Goal: Complete application form

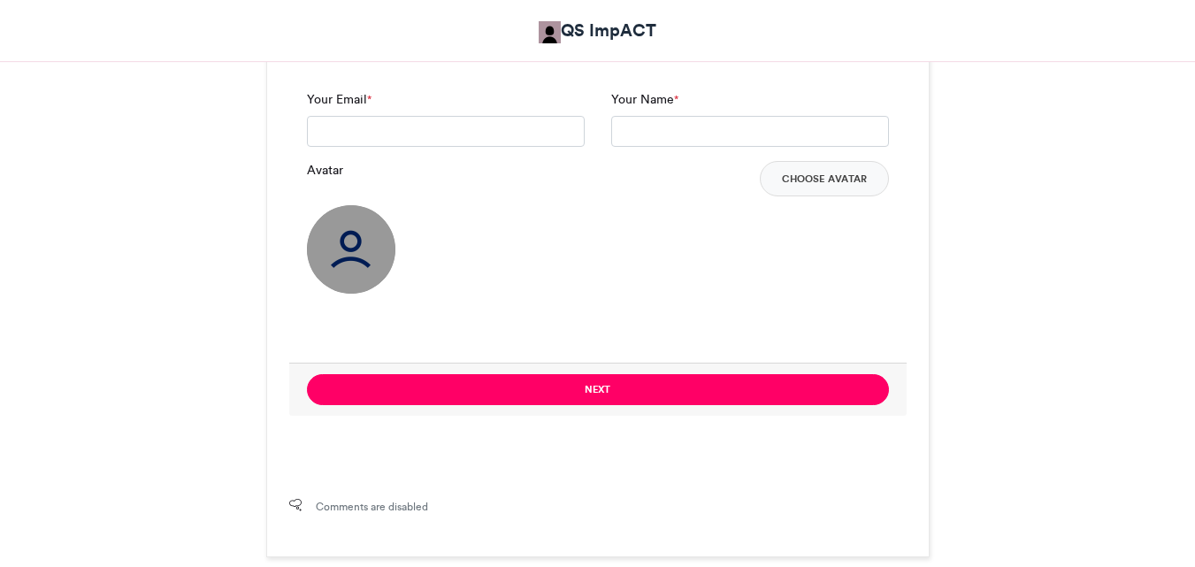
scroll to position [1276, 0]
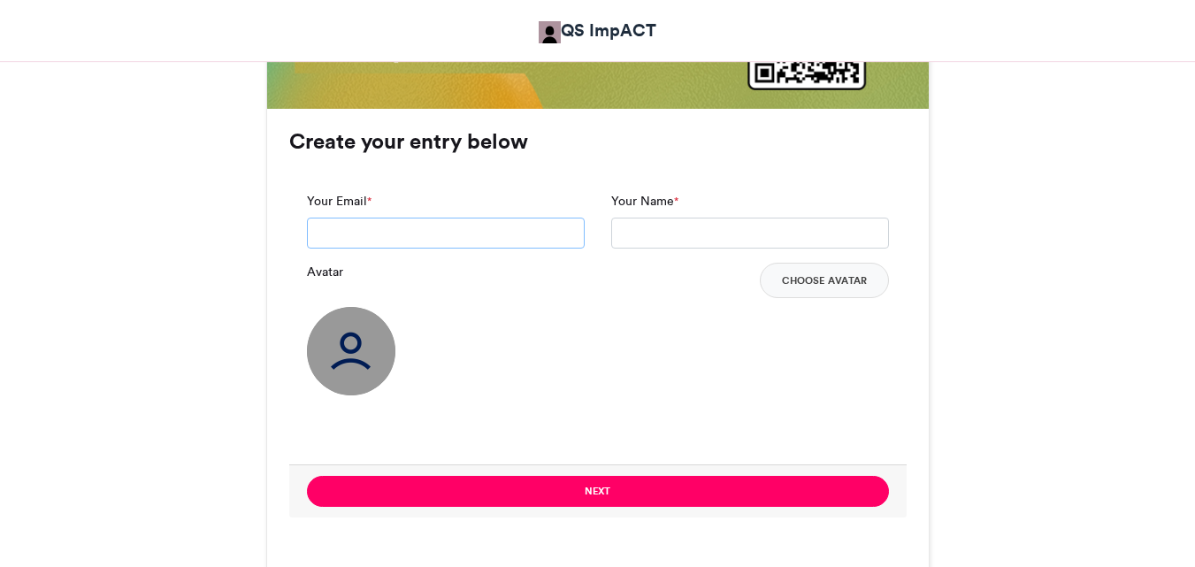
click at [437, 236] on input "Your Email *" at bounding box center [446, 234] width 278 height 32
type input "**********"
click at [637, 241] on input "Your Name *" at bounding box center [750, 234] width 278 height 32
type input "******"
click at [832, 288] on button "Choose Avatar" at bounding box center [824, 280] width 129 height 35
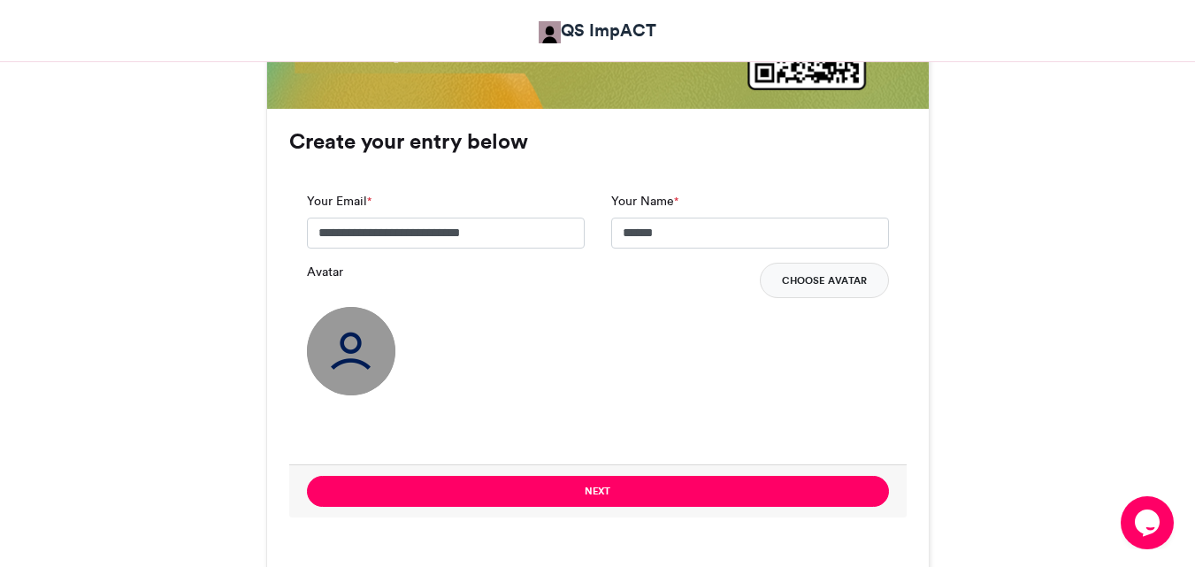
scroll to position [0, 0]
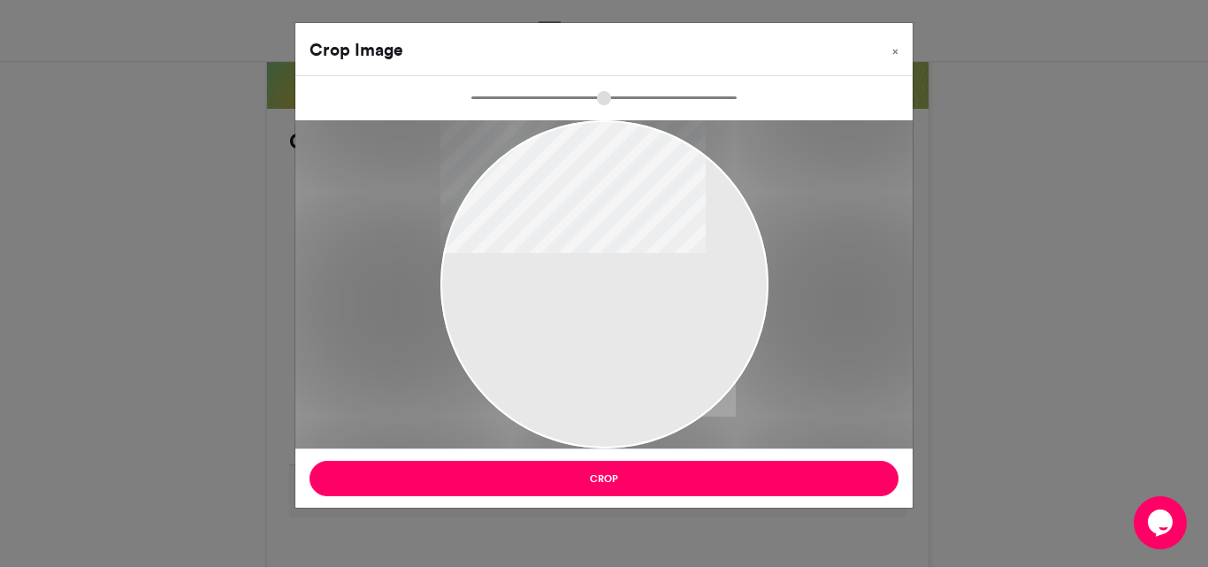
type input "******"
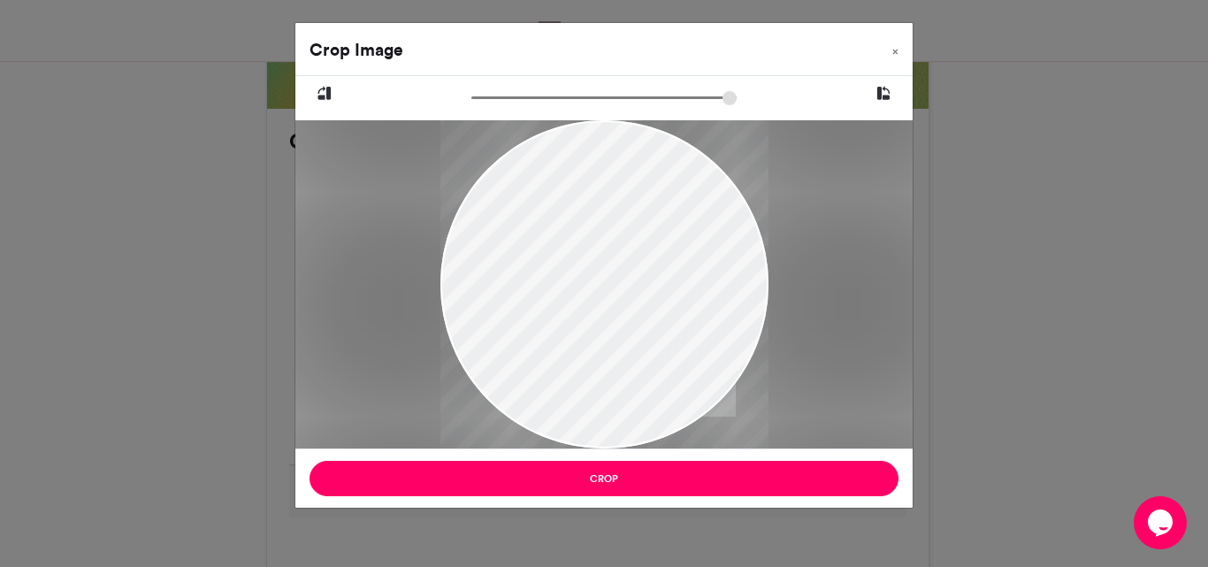
drag, startPoint x: 640, startPoint y: 283, endPoint x: 569, endPoint y: 205, distance: 105.8
click at [569, 205] on div at bounding box center [605, 212] width 328 height 493
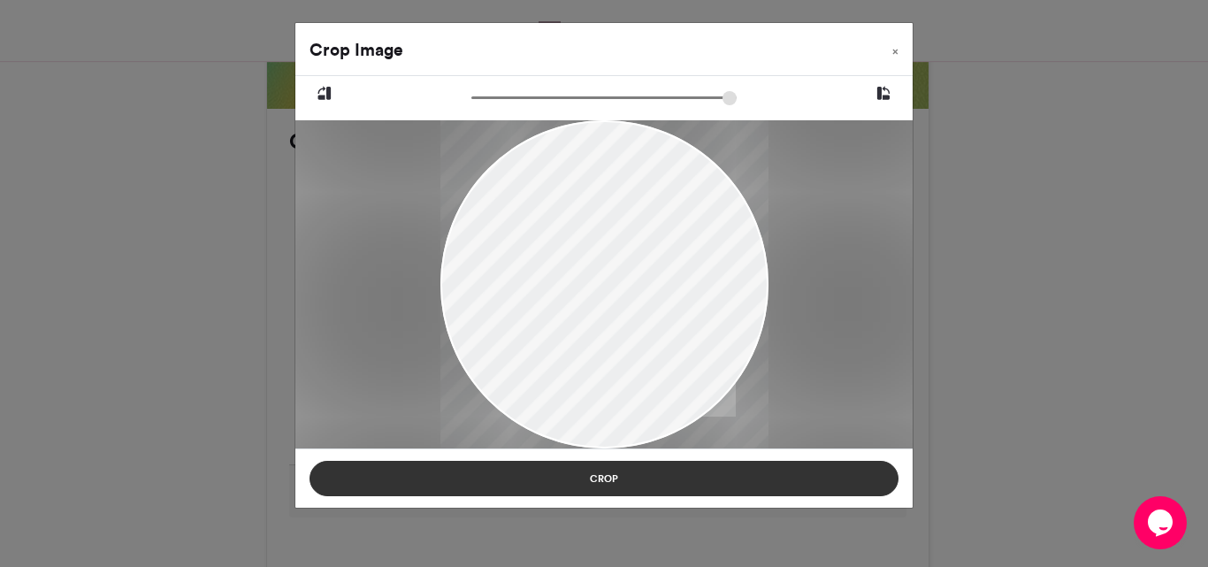
click at [729, 482] on button "Crop" at bounding box center [604, 478] width 589 height 35
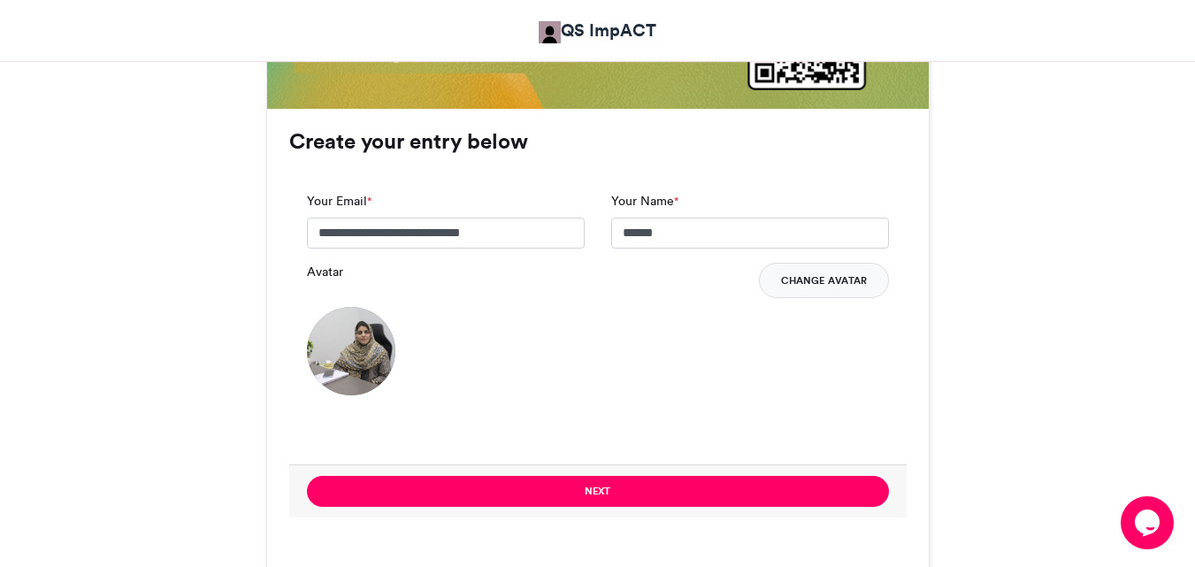
click at [826, 274] on button "Change Avatar" at bounding box center [824, 280] width 130 height 35
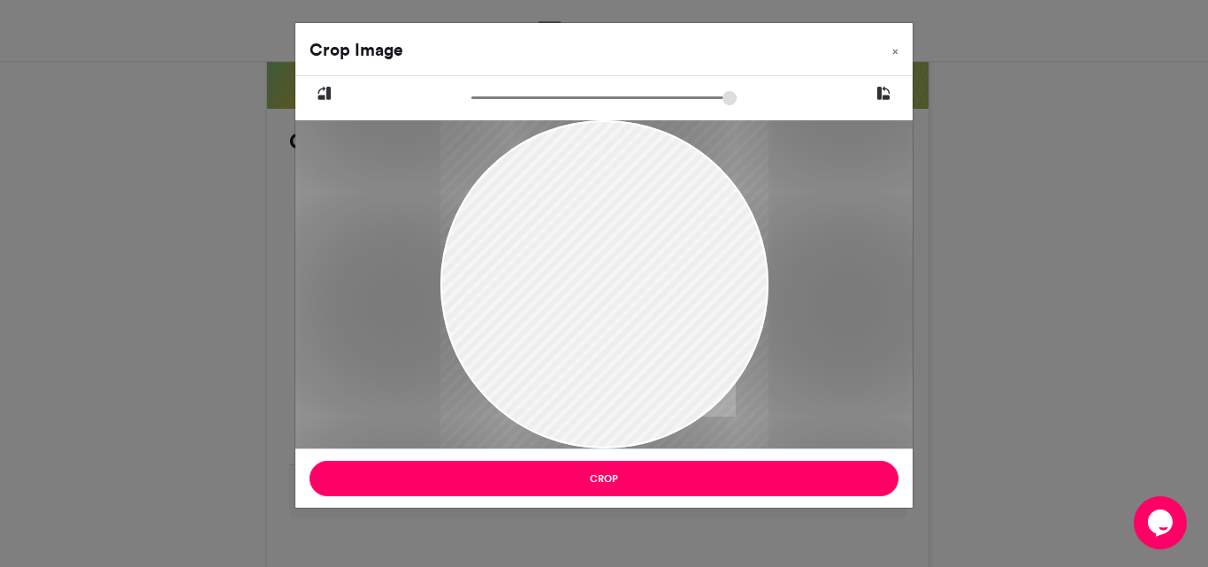
drag, startPoint x: 626, startPoint y: 213, endPoint x: 586, endPoint y: 142, distance: 81.6
click at [586, 142] on div at bounding box center [605, 213] width 328 height 493
click at [892, 50] on button "×" at bounding box center [895, 48] width 34 height 50
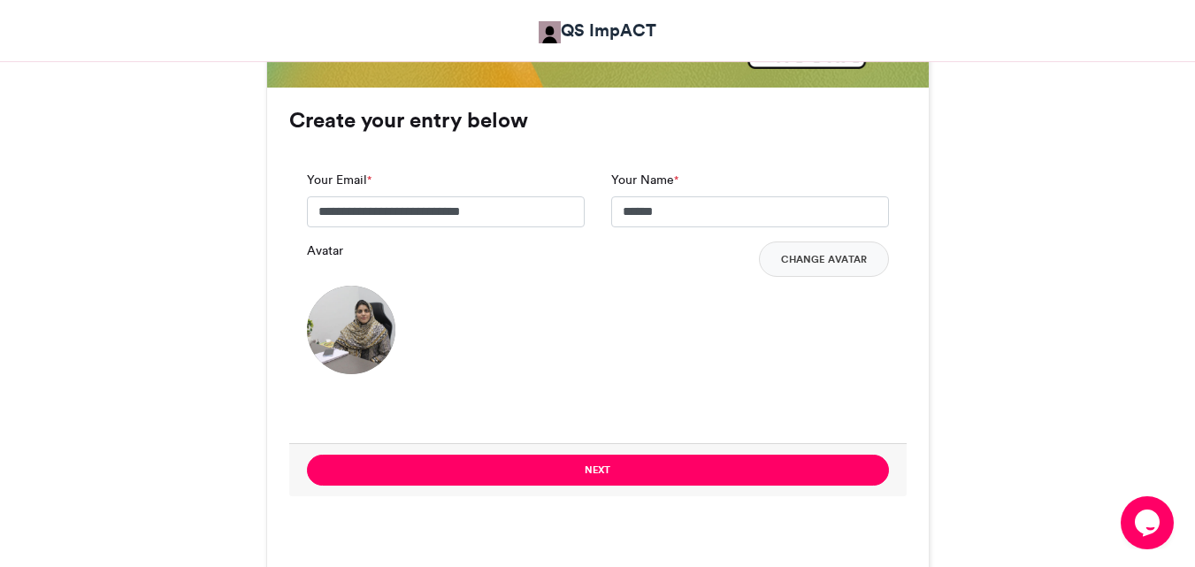
scroll to position [1293, 0]
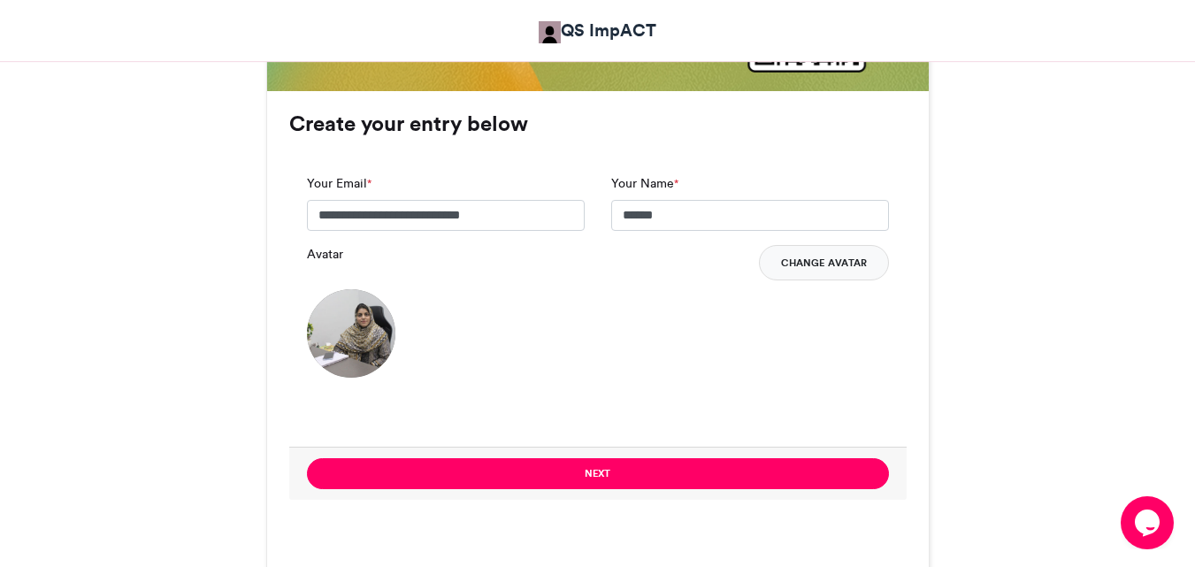
click at [839, 276] on button "Change Avatar" at bounding box center [824, 262] width 130 height 35
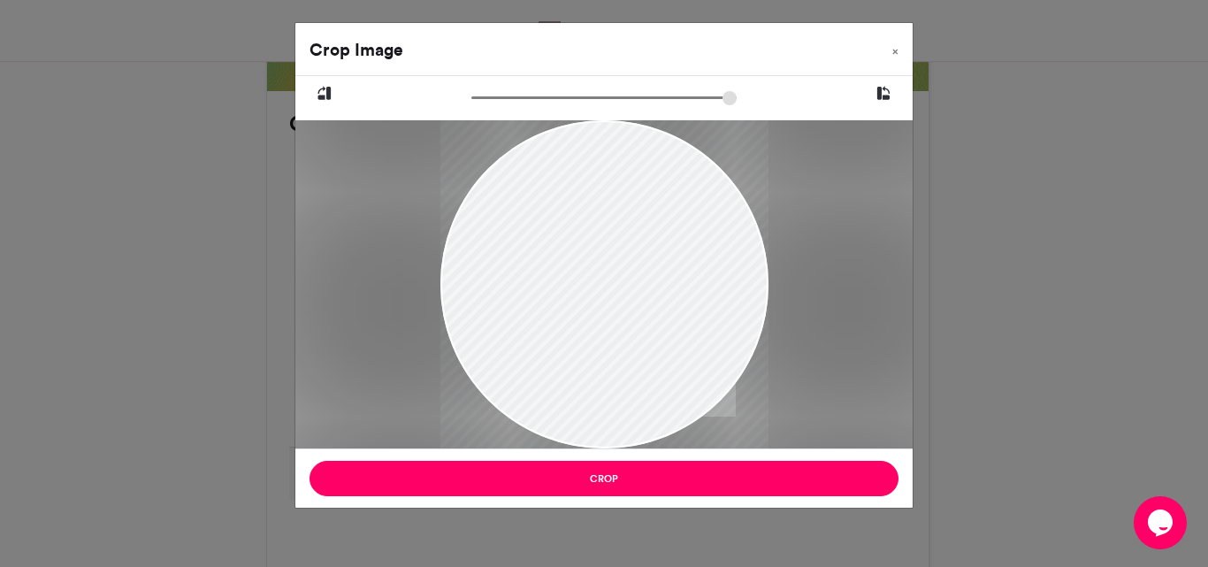
drag, startPoint x: 596, startPoint y: 299, endPoint x: 525, endPoint y: 228, distance: 100.1
click at [525, 228] on div at bounding box center [605, 213] width 328 height 493
drag, startPoint x: 479, startPoint y: 94, endPoint x: 501, endPoint y: 95, distance: 21.2
click at [501, 95] on input "zoom" at bounding box center [603, 97] width 265 height 17
drag, startPoint x: 636, startPoint y: 265, endPoint x: 578, endPoint y: 273, distance: 58.9
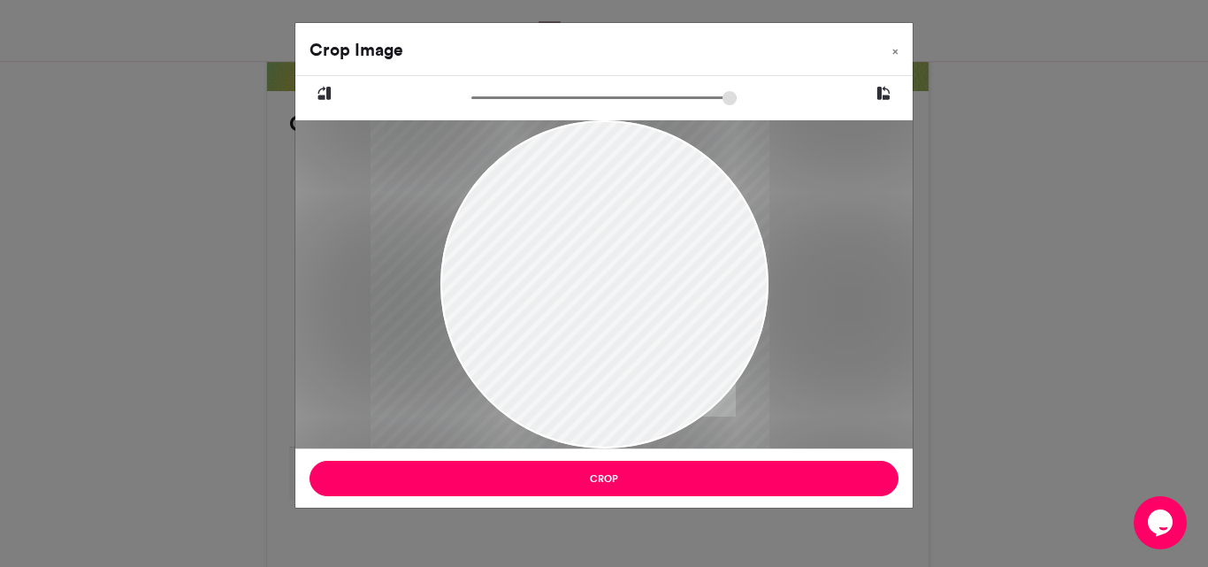
click at [578, 273] on div at bounding box center [570, 206] width 399 height 599
type input "******"
click at [510, 99] on input "zoom" at bounding box center [603, 97] width 265 height 17
drag, startPoint x: 598, startPoint y: 209, endPoint x: 587, endPoint y: 212, distance: 11.2
click at [587, 212] on div at bounding box center [556, 203] width 430 height 645
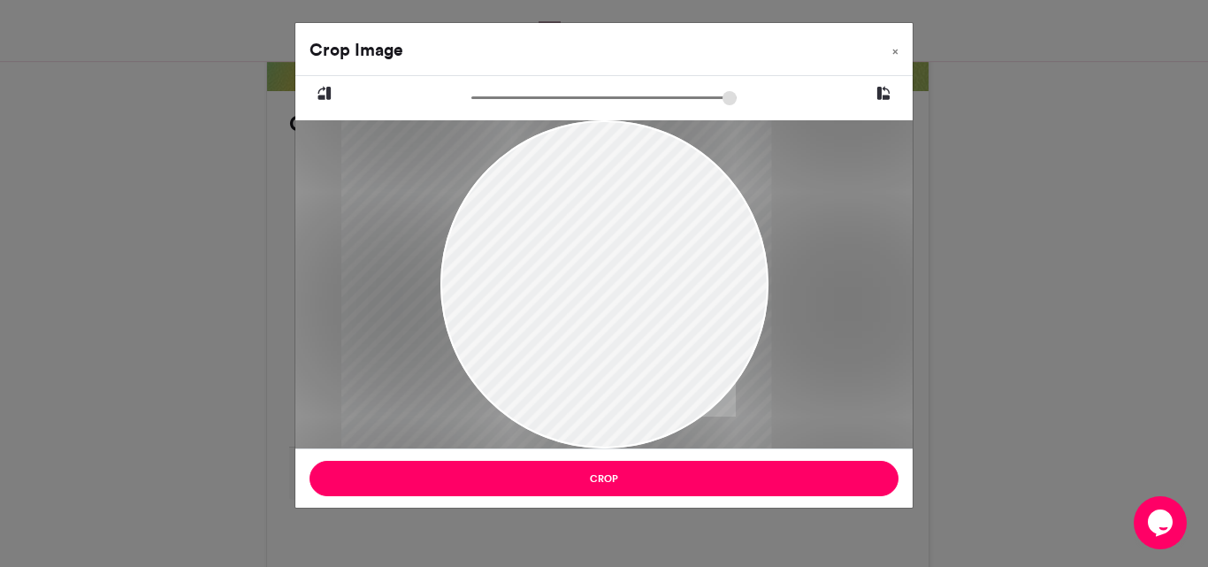
click at [877, 99] on icon at bounding box center [884, 93] width 16 height 23
click at [877, 97] on icon at bounding box center [884, 93] width 16 height 23
click at [855, 342] on div at bounding box center [603, 284] width 617 height 328
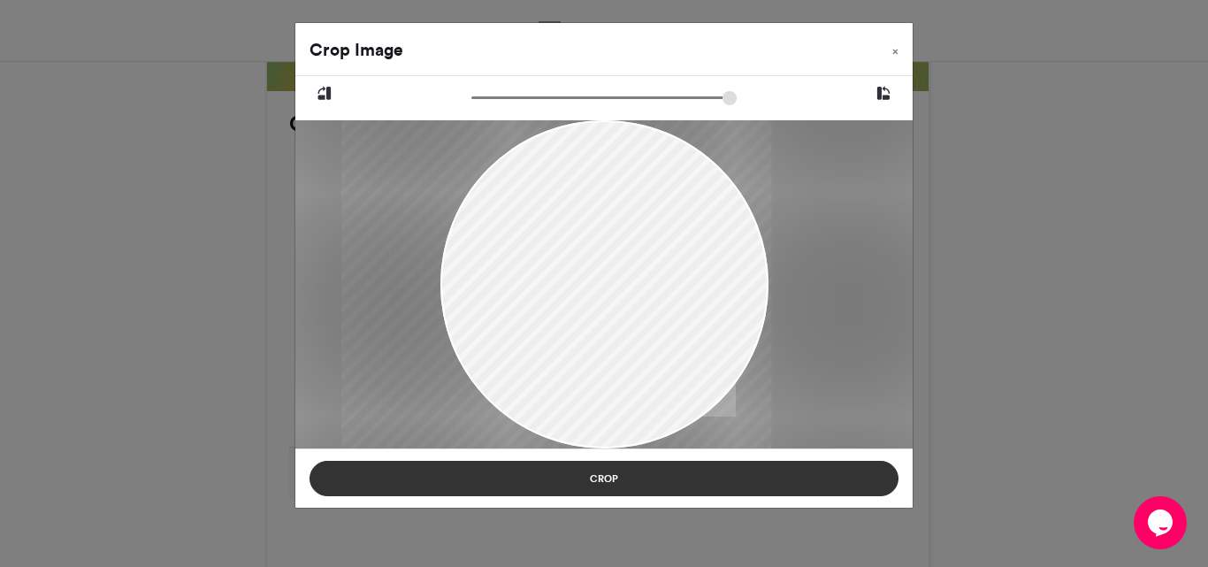
click at [666, 470] on button "Crop" at bounding box center [604, 478] width 589 height 35
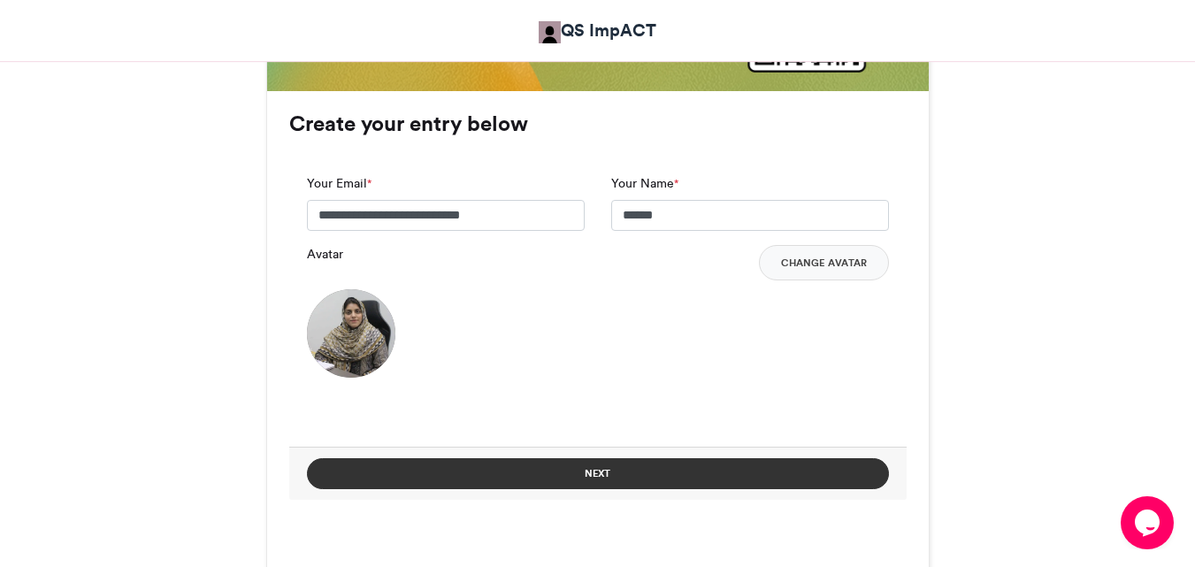
click at [571, 479] on button "Next" at bounding box center [598, 473] width 582 height 31
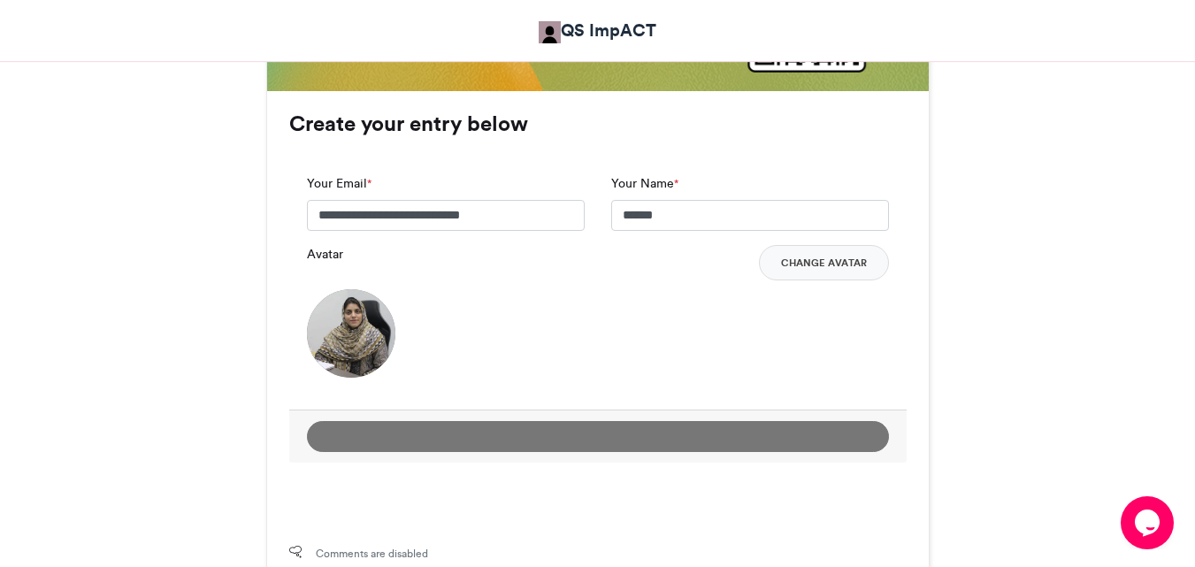
scroll to position [975, 0]
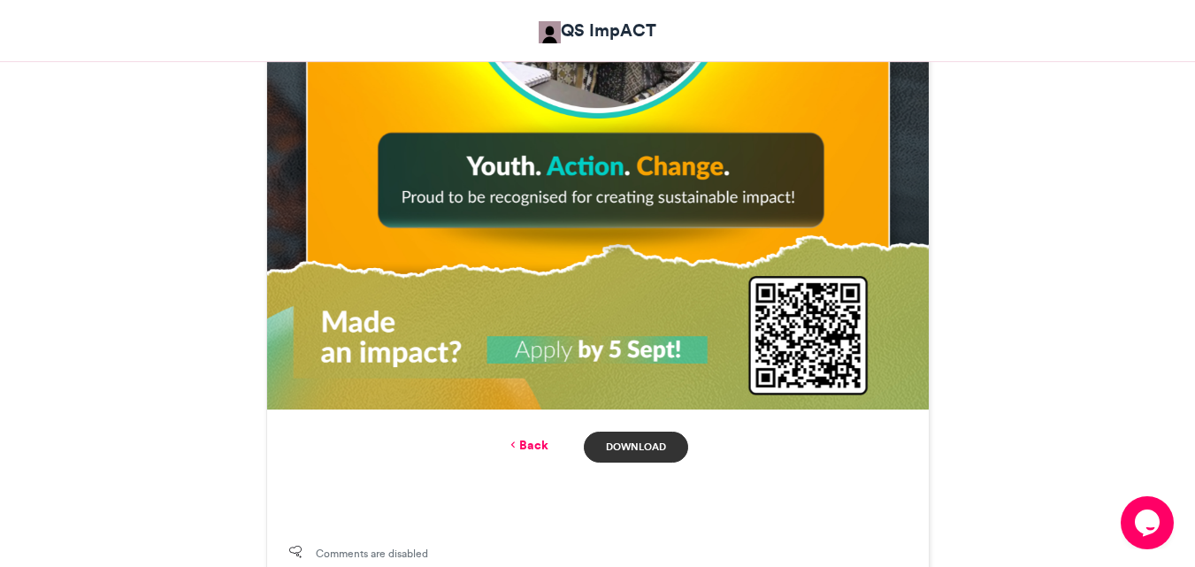
click at [633, 453] on link "Download" at bounding box center [635, 447] width 103 height 31
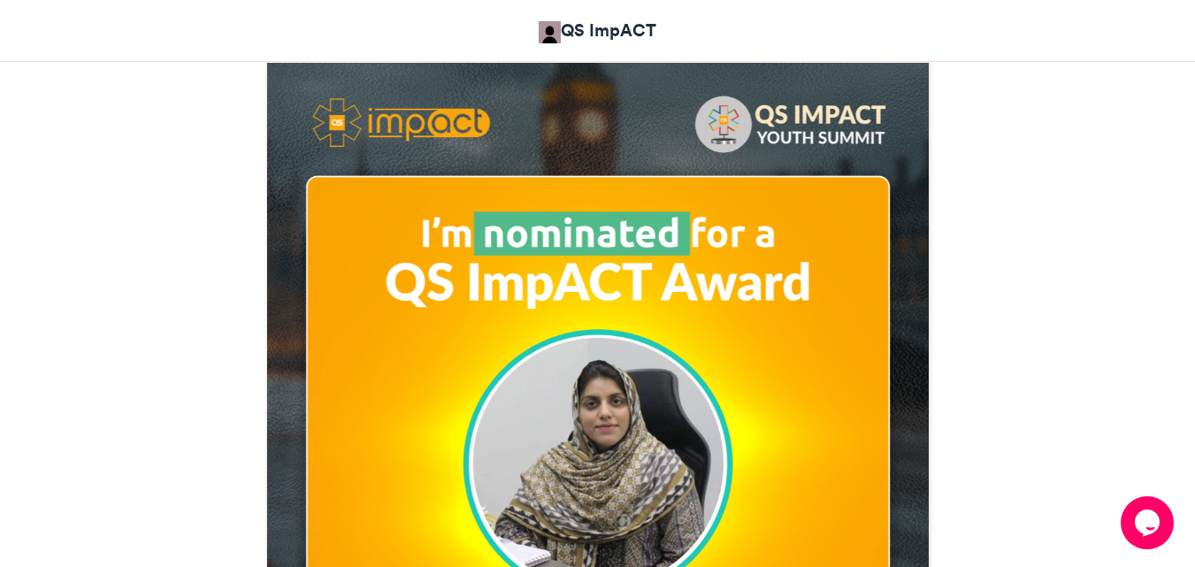
scroll to position [691, 0]
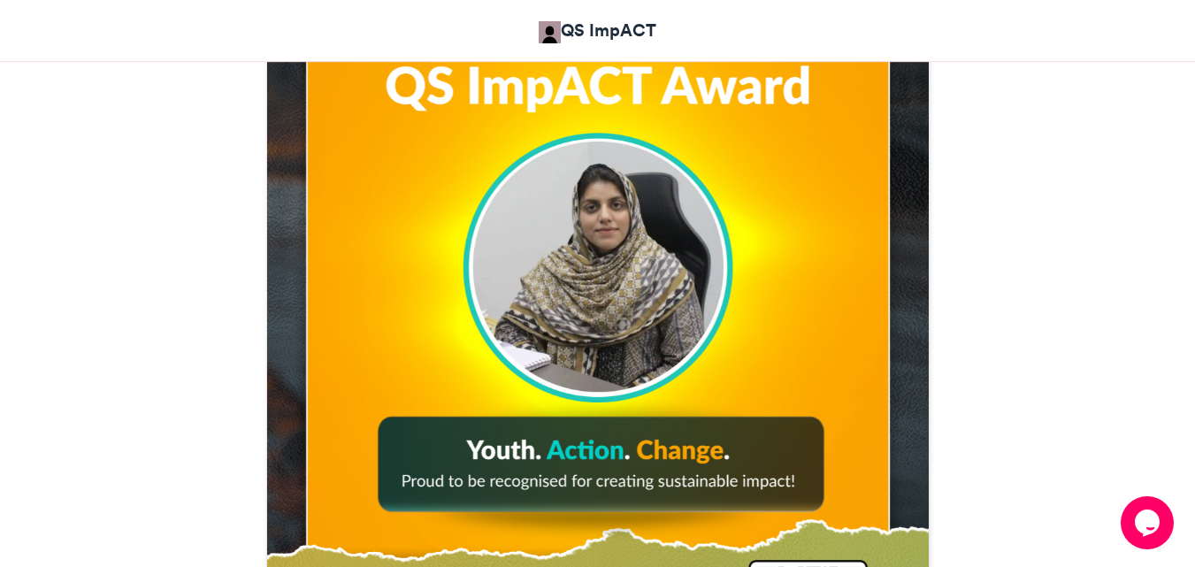
click at [1193, 283] on div "QS ImpACT Award: I'm Nominated! QS ImpACT [DATE] 463 Views 203 0" at bounding box center [597, 241] width 1195 height 1380
drag, startPoint x: 1193, startPoint y: 283, endPoint x: 1204, endPoint y: 294, distance: 15.0
click at [1194, 294] on html "QS ImpACT QS ImpACT Award: I'm Nominated! QS ImpACT Award: I'm Nominated! QS Im…" at bounding box center [597, 194] width 1195 height 1771
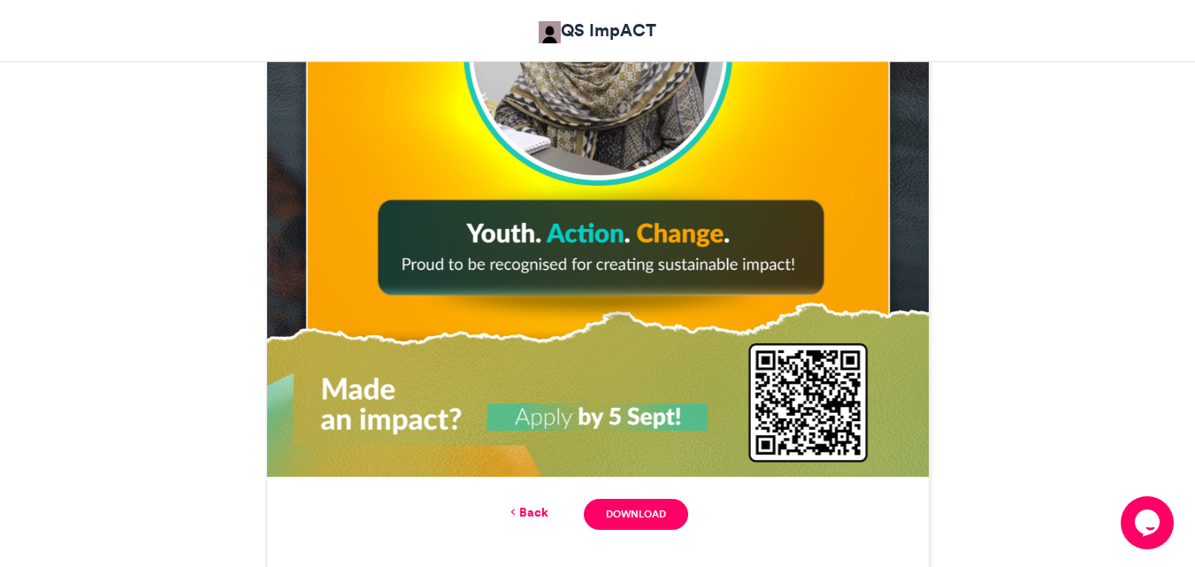
scroll to position [1204, 0]
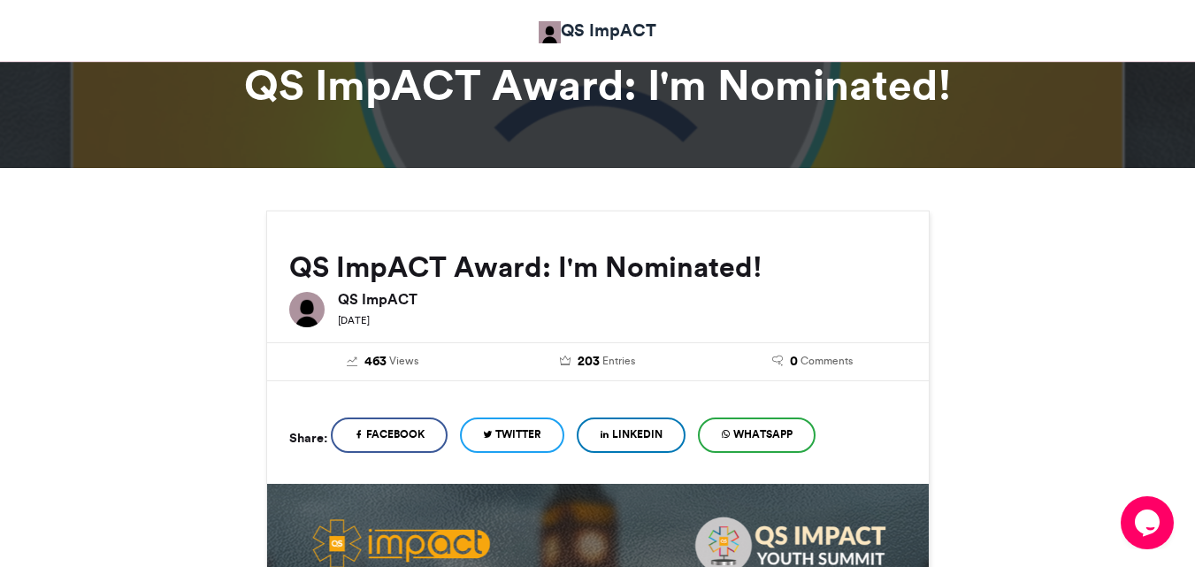
scroll to position [76, 0]
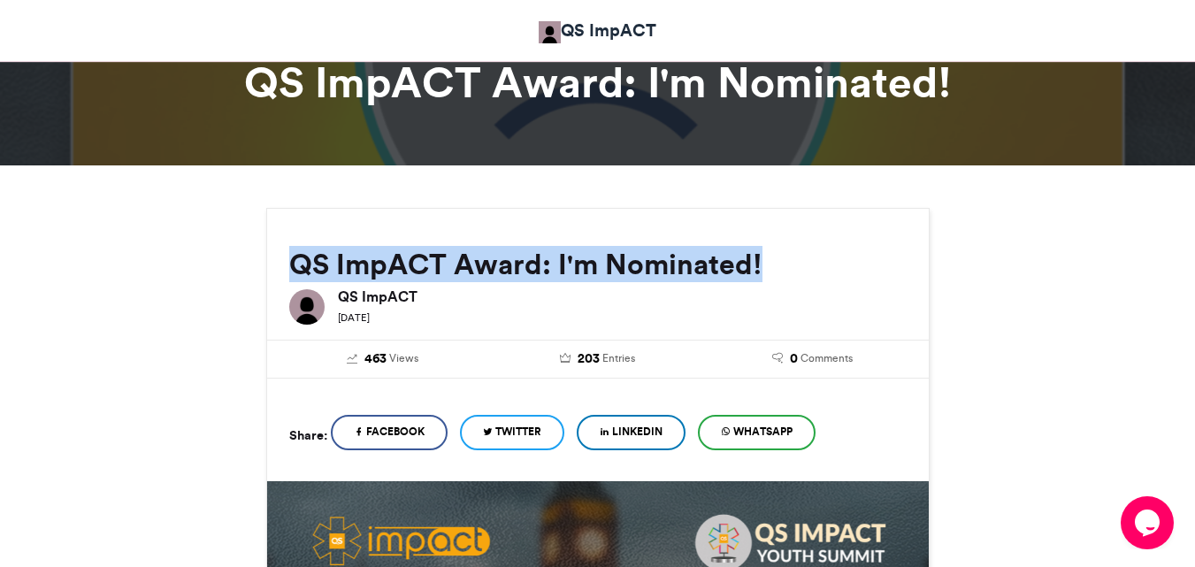
drag, startPoint x: 288, startPoint y: 259, endPoint x: 867, endPoint y: 209, distance: 580.7
click at [867, 209] on div "QS ImpACT Award: I'm Nominated! QS ImpACT [DATE]" at bounding box center [598, 270] width 662 height 122
